Goal: Task Accomplishment & Management: Use online tool/utility

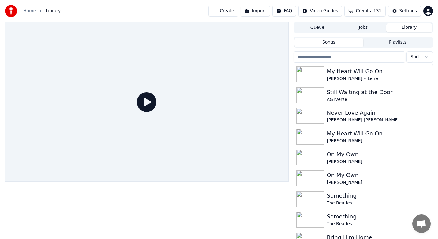
click at [238, 12] on button "Create" at bounding box center [223, 11] width 30 height 11
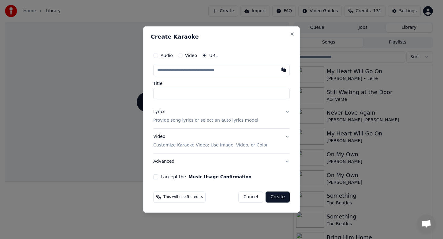
click at [201, 73] on input "text" at bounding box center [221, 70] width 137 height 12
paste input "**********"
type input "**********"
click at [198, 99] on div "Audio Video URL Title Lyrics Provide song lyrics or select an auto lyrics model…" at bounding box center [221, 114] width 141 height 135
click at [211, 68] on input "text" at bounding box center [221, 70] width 137 height 12
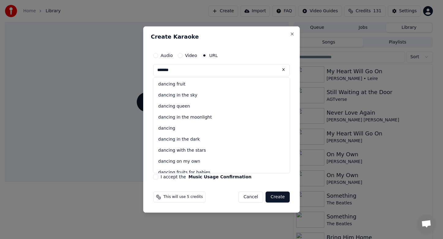
type input "*******"
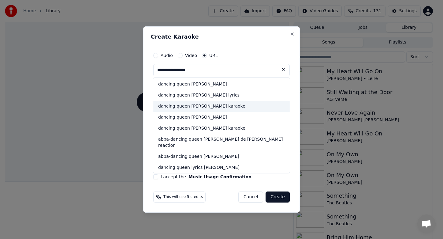
click at [197, 104] on div "dancing queen [PERSON_NAME] karaoke" at bounding box center [221, 106] width 137 height 11
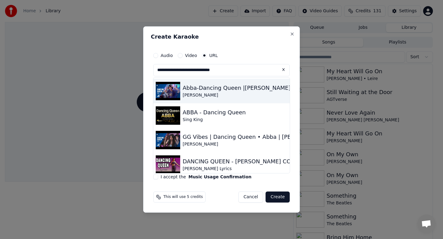
click at [205, 92] on div "Abba-Dancing Queen |[PERSON_NAME] • [PERSON_NAME] • [PERSON_NAME]" at bounding box center [289, 88] width 213 height 9
type input "**********"
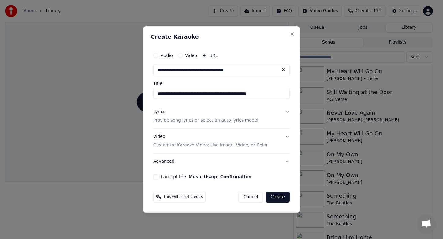
click at [172, 122] on p "Provide song lyrics or select an auto lyrics model" at bounding box center [205, 120] width 105 height 6
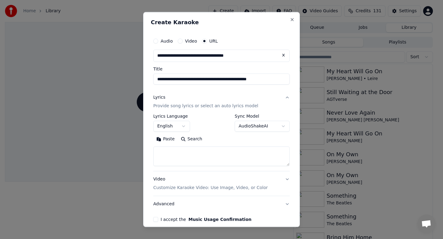
click at [170, 137] on button "Paste" at bounding box center [165, 139] width 24 height 10
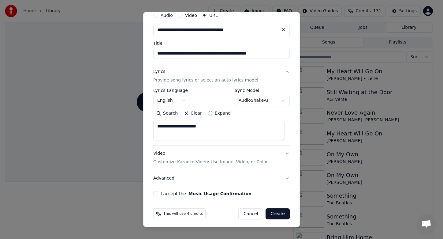
scroll to position [28, 0]
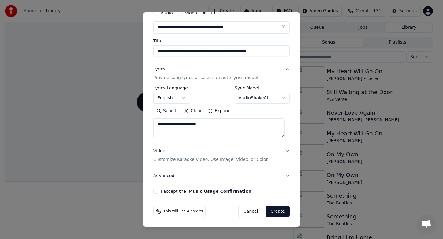
click at [226, 126] on textarea "**********" at bounding box center [218, 128] width 131 height 20
type textarea "*"
click at [167, 113] on button "Paste" at bounding box center [165, 111] width 24 height 10
click at [156, 192] on button "I accept the Music Usage Confirmation" at bounding box center [155, 191] width 5 height 5
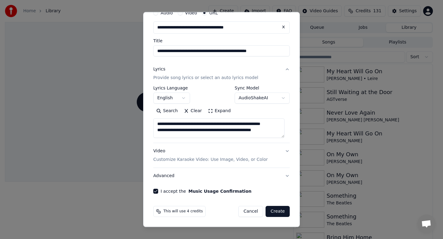
click at [275, 210] on button "Create" at bounding box center [278, 211] width 24 height 11
type textarea "**********"
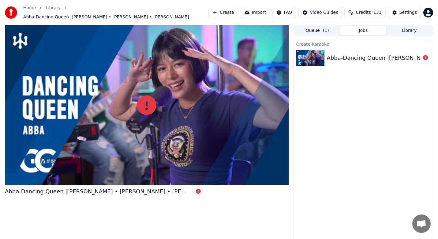
click at [237, 13] on button "Create" at bounding box center [223, 12] width 30 height 11
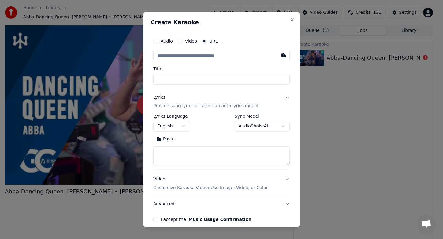
click at [187, 56] on input "text" at bounding box center [221, 56] width 137 height 12
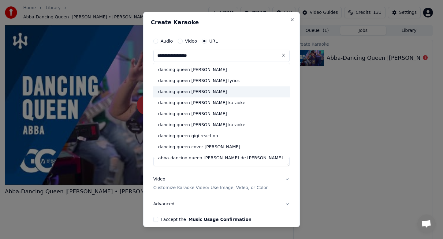
click at [183, 92] on div "dancing queen [PERSON_NAME]" at bounding box center [221, 91] width 137 height 11
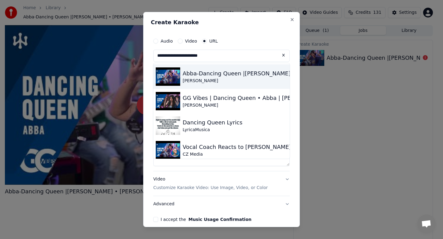
click at [162, 75] on img at bounding box center [168, 76] width 24 height 18
type input "**********"
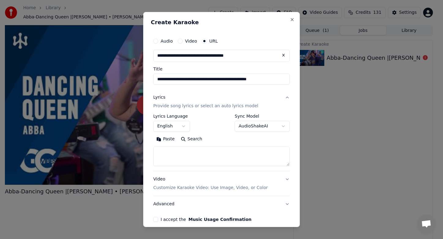
drag, startPoint x: 169, startPoint y: 140, endPoint x: 169, endPoint y: 144, distance: 4.3
click at [169, 140] on button "Paste" at bounding box center [165, 139] width 24 height 10
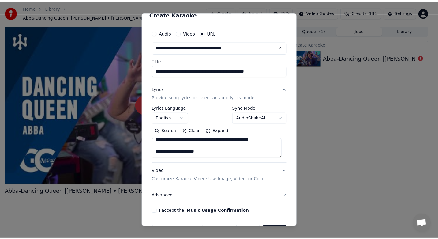
scroll to position [28, 0]
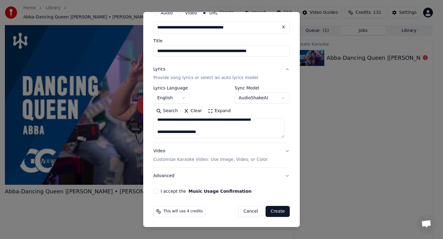
click at [156, 191] on button "I accept the Music Usage Confirmation" at bounding box center [155, 191] width 5 height 5
click at [270, 211] on button "Create" at bounding box center [278, 211] width 24 height 11
type textarea "**********"
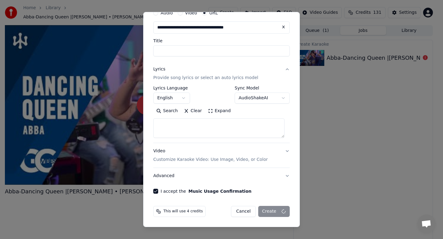
select select
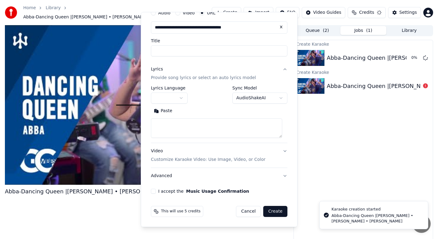
scroll to position [0, 0]
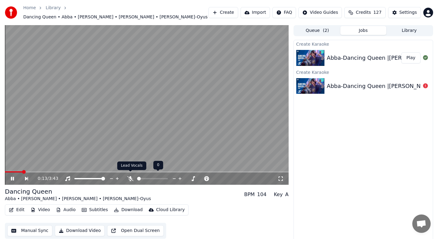
click at [129, 176] on icon at bounding box center [130, 178] width 6 height 5
click at [5, 170] on span at bounding box center [7, 172] width 4 height 4
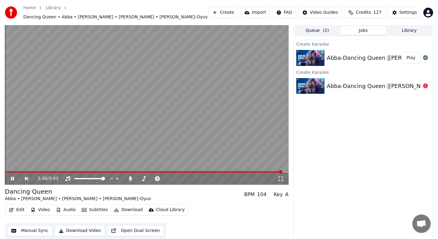
scroll to position [1, 0]
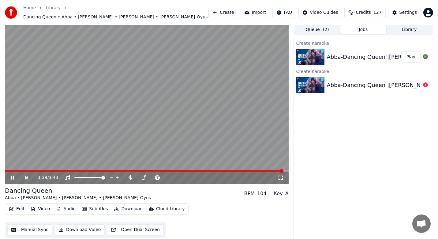
click at [9, 167] on video at bounding box center [147, 103] width 284 height 159
click at [9, 170] on span at bounding box center [144, 170] width 279 height 1
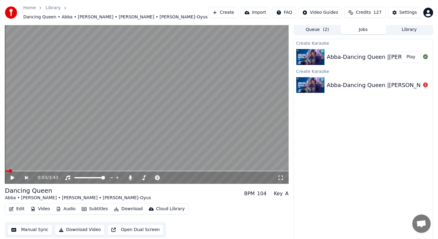
click at [12, 175] on icon at bounding box center [13, 177] width 4 height 4
click at [194, 174] on icon at bounding box center [194, 177] width 6 height 6
click at [144, 176] on span at bounding box center [145, 178] width 4 height 4
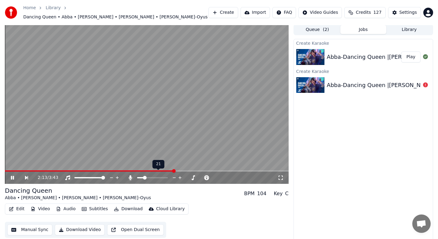
click at [150, 174] on div at bounding box center [157, 177] width 49 height 6
click at [144, 176] on span at bounding box center [145, 178] width 4 height 4
drag, startPoint x: 145, startPoint y: 172, endPoint x: 142, endPoint y: 173, distance: 3.1
click at [142, 174] on div at bounding box center [157, 177] width 49 height 6
click at [146, 176] on span at bounding box center [145, 178] width 4 height 4
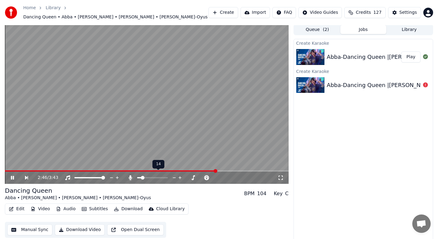
click at [141, 176] on span at bounding box center [143, 178] width 4 height 4
click at [145, 174] on div at bounding box center [157, 177] width 49 height 6
click at [145, 177] on span at bounding box center [152, 177] width 31 height 1
click at [144, 177] on span at bounding box center [140, 177] width 6 height 1
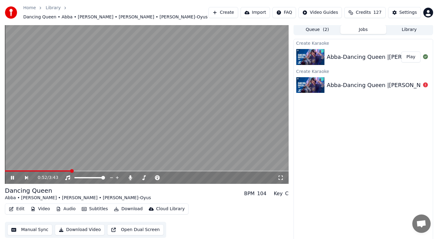
click at [71, 170] on span at bounding box center [38, 170] width 66 height 1
click at [144, 176] on span at bounding box center [145, 178] width 4 height 4
click at [173, 174] on icon at bounding box center [174, 177] width 6 height 6
click at [174, 174] on icon at bounding box center [174, 177] width 6 height 6
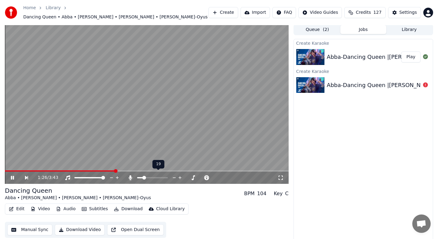
click at [174, 174] on icon at bounding box center [174, 177] width 6 height 6
click at [39, 170] on span at bounding box center [22, 170] width 34 height 1
click at [187, 174] on icon at bounding box center [188, 177] width 6 height 6
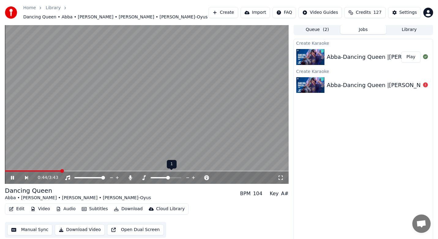
click at [193, 176] on icon at bounding box center [193, 177] width 3 height 3
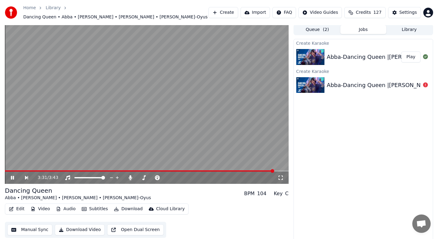
click at [255, 167] on video at bounding box center [147, 103] width 284 height 159
click at [254, 170] on span at bounding box center [129, 170] width 249 height 1
click at [160, 177] on span at bounding box center [152, 177] width 31 height 1
click at [13, 175] on icon at bounding box center [13, 177] width 4 height 4
click at [142, 177] on span at bounding box center [152, 177] width 31 height 1
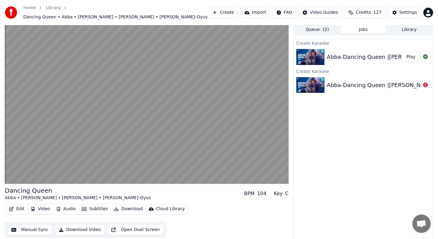
scroll to position [0, 0]
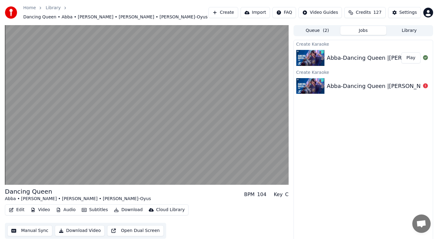
click at [80, 229] on button "Download Video" at bounding box center [80, 230] width 50 height 11
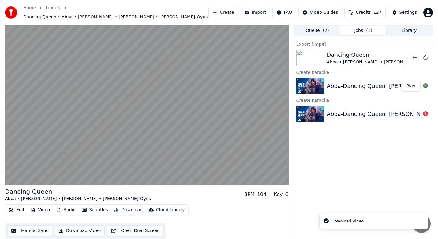
scroll to position [1, 0]
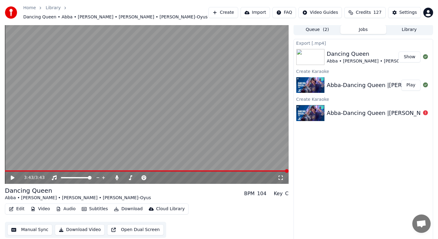
click at [413, 84] on button "Play" at bounding box center [410, 85] width 19 height 11
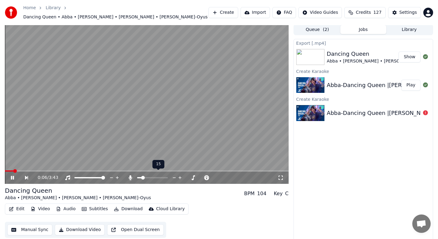
click at [159, 177] on span at bounding box center [152, 177] width 31 height 1
click at [162, 177] on span at bounding box center [152, 177] width 31 height 1
click at [145, 175] on icon at bounding box center [144, 177] width 6 height 5
click at [188, 177] on icon at bounding box center [187, 177] width 3 height 1
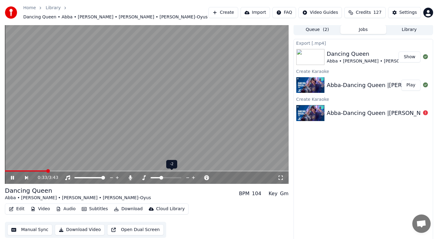
click at [188, 177] on icon at bounding box center [187, 177] width 3 height 1
click at [185, 174] on icon at bounding box center [188, 177] width 6 height 6
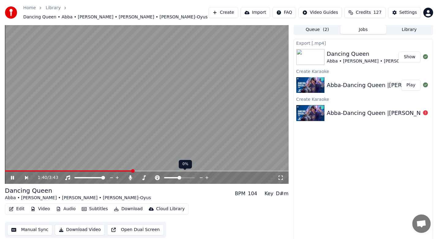
click at [202, 175] on icon at bounding box center [201, 177] width 6 height 6
click at [207, 176] on icon at bounding box center [206, 177] width 3 height 3
click at [193, 174] on icon at bounding box center [194, 177] width 6 height 6
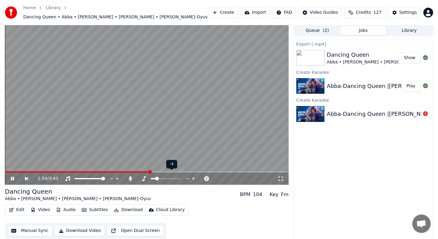
click at [193, 175] on icon at bounding box center [194, 178] width 6 height 6
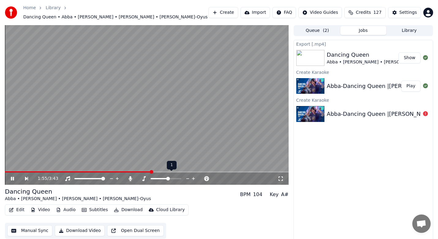
click at [193, 175] on icon at bounding box center [194, 178] width 6 height 6
click at [145, 178] on span at bounding box center [149, 178] width 25 height 1
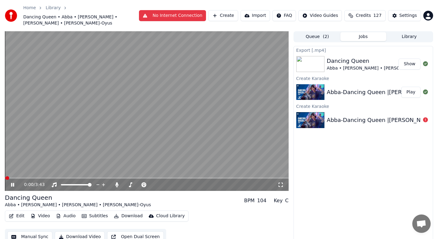
click at [395, 180] on div "Export [.mp4] Dancing Queen Abba • [PERSON_NAME] • [PERSON_NAME] • [PERSON_NAME…" at bounding box center [364, 147] width 140 height 203
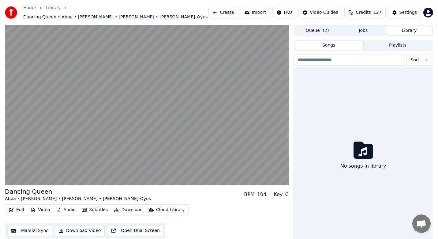
click at [414, 28] on button "Library" at bounding box center [409, 30] width 46 height 9
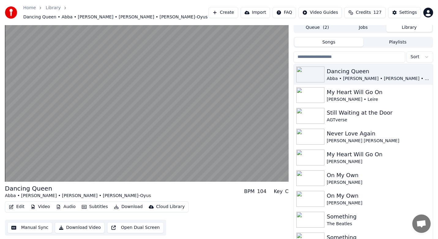
scroll to position [4, 0]
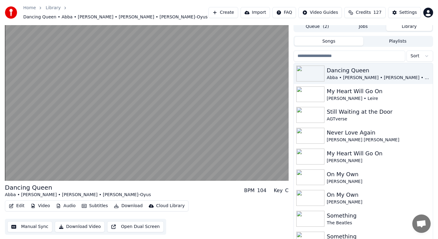
click at [361, 13] on span "Credits" at bounding box center [363, 12] width 15 height 6
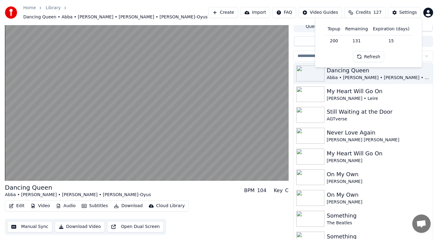
click at [367, 56] on button "Refresh" at bounding box center [369, 56] width 32 height 11
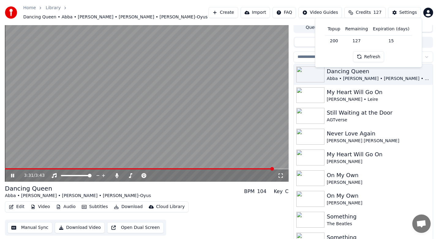
scroll to position [0, 0]
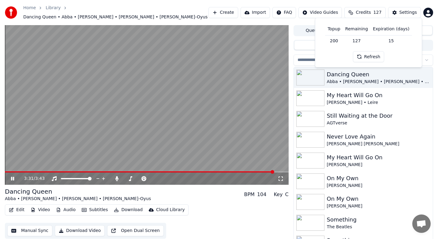
click at [256, 164] on video at bounding box center [147, 104] width 284 height 159
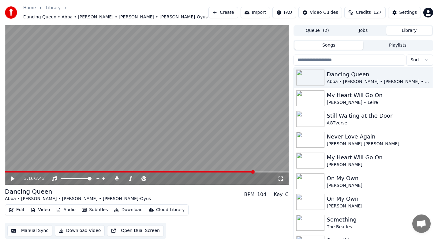
click at [254, 171] on span at bounding box center [129, 171] width 249 height 1
click at [145, 178] on span at bounding box center [139, 178] width 31 height 1
click at [12, 176] on icon at bounding box center [13, 178] width 4 height 4
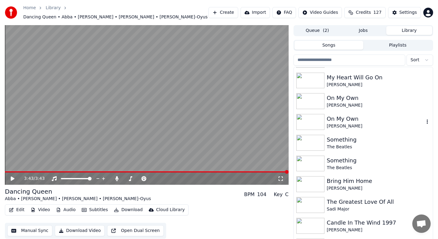
scroll to position [92, 0]
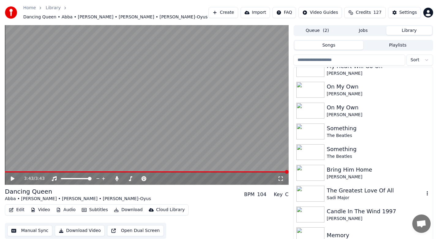
click at [368, 195] on div "Sadi Major" at bounding box center [375, 198] width 97 height 6
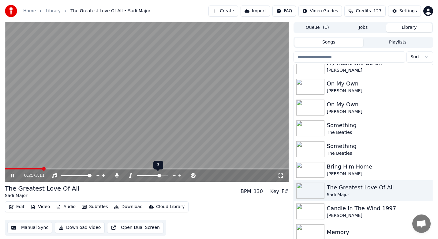
click at [171, 175] on div at bounding box center [157, 175] width 49 height 6
click at [175, 175] on icon at bounding box center [174, 175] width 6 height 6
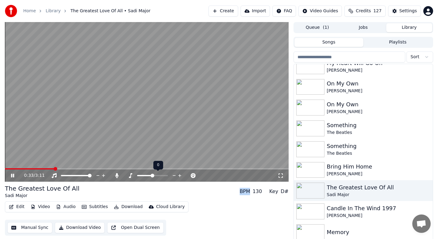
click at [175, 175] on icon at bounding box center [174, 175] width 6 height 6
click at [12, 173] on icon at bounding box center [17, 175] width 14 height 5
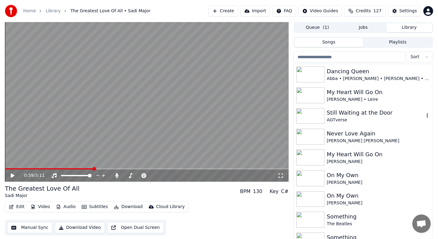
click at [346, 119] on div "AGTverse" at bounding box center [375, 120] width 97 height 6
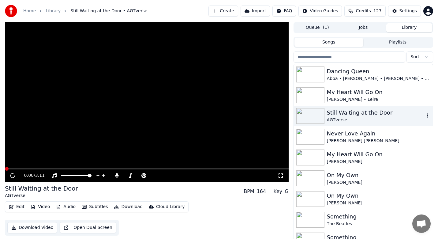
click at [346, 119] on div "AGTverse" at bounding box center [375, 120] width 97 height 6
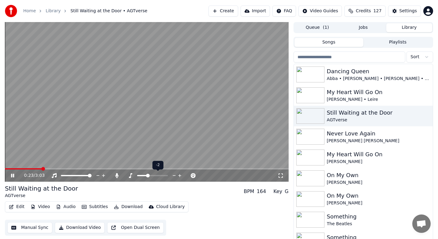
click at [181, 176] on icon at bounding box center [180, 175] width 6 height 6
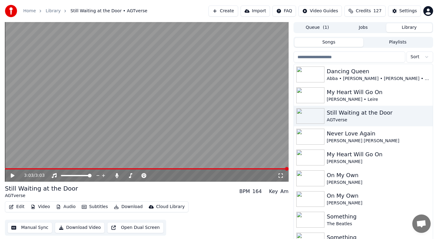
click at [11, 172] on div "3:03 / 3:03" at bounding box center [147, 175] width 284 height 12
click at [11, 169] on span at bounding box center [8, 168] width 6 height 1
click at [11, 175] on icon at bounding box center [13, 175] width 4 height 4
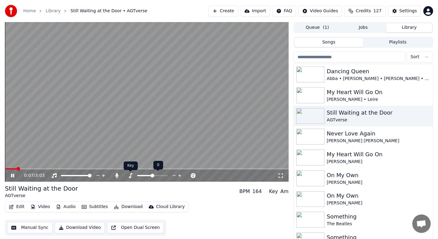
click at [131, 177] on icon at bounding box center [130, 175] width 6 height 5
click at [174, 176] on icon at bounding box center [174, 175] width 6 height 6
click at [168, 173] on icon at bounding box center [166, 175] width 6 height 6
click at [181, 175] on icon at bounding box center [180, 175] width 6 height 6
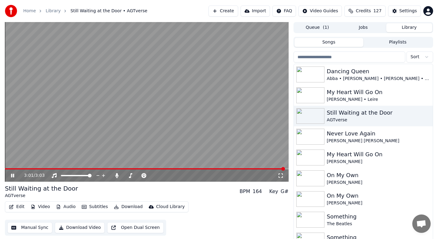
click at [15, 174] on icon at bounding box center [17, 175] width 14 height 5
